Goal: Complete application form

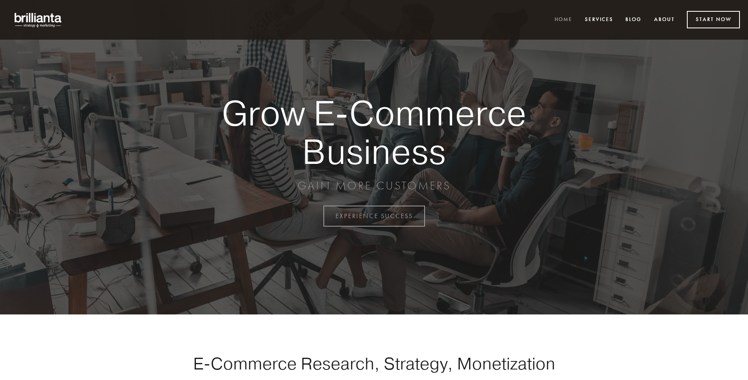
scroll to position [2122, 0]
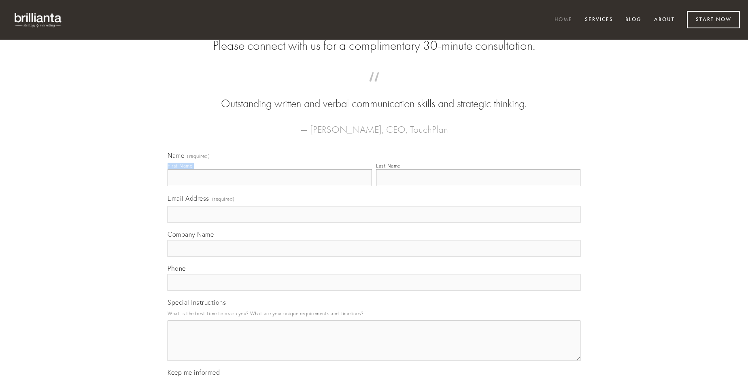
type input "[PERSON_NAME]"
click at [478, 186] on input "Last Name" at bounding box center [478, 177] width 204 height 17
type input "[PERSON_NAME]"
click at [374, 223] on input "Email Address (required)" at bounding box center [374, 214] width 413 height 17
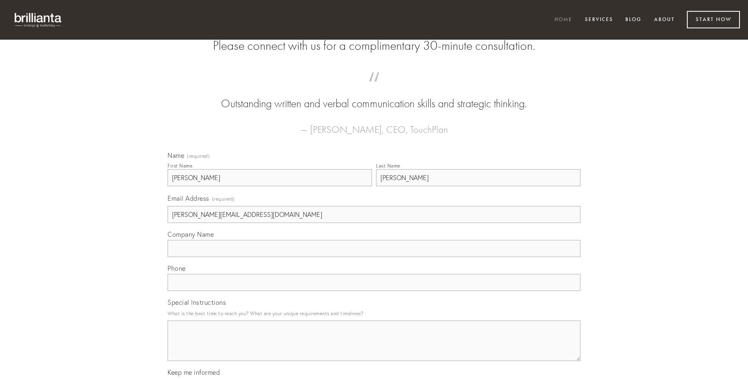
type input "[PERSON_NAME][EMAIL_ADDRESS][DOMAIN_NAME]"
click at [374, 257] on input "Company Name" at bounding box center [374, 248] width 413 height 17
type input "comitatus"
click at [374, 291] on input "text" at bounding box center [374, 282] width 413 height 17
click at [374, 348] on textarea "Special Instructions" at bounding box center [374, 341] width 413 height 40
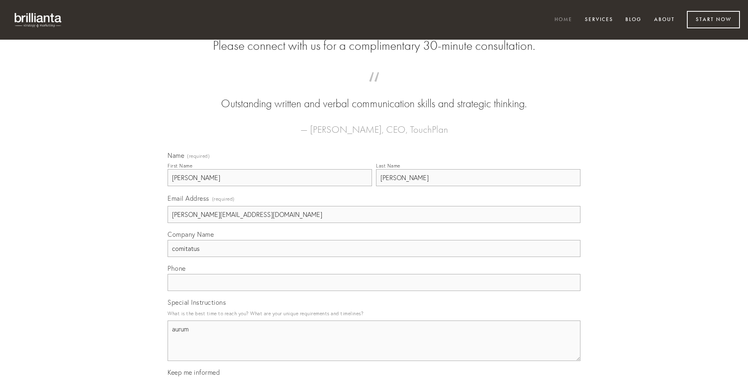
type textarea "aurum"
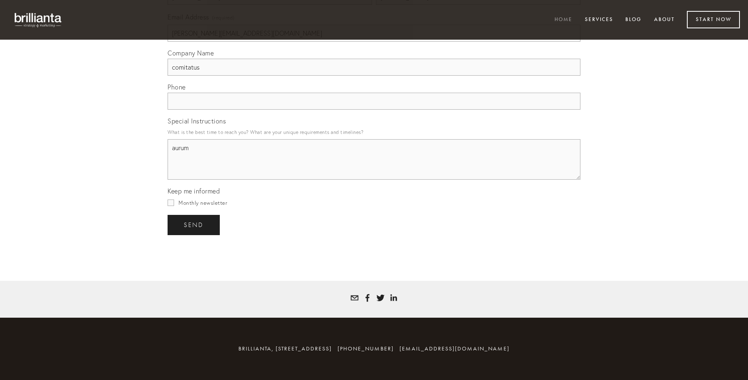
click at [194, 225] on span "send" at bounding box center [194, 224] width 20 height 7
